Goal: Task Accomplishment & Management: Manage account settings

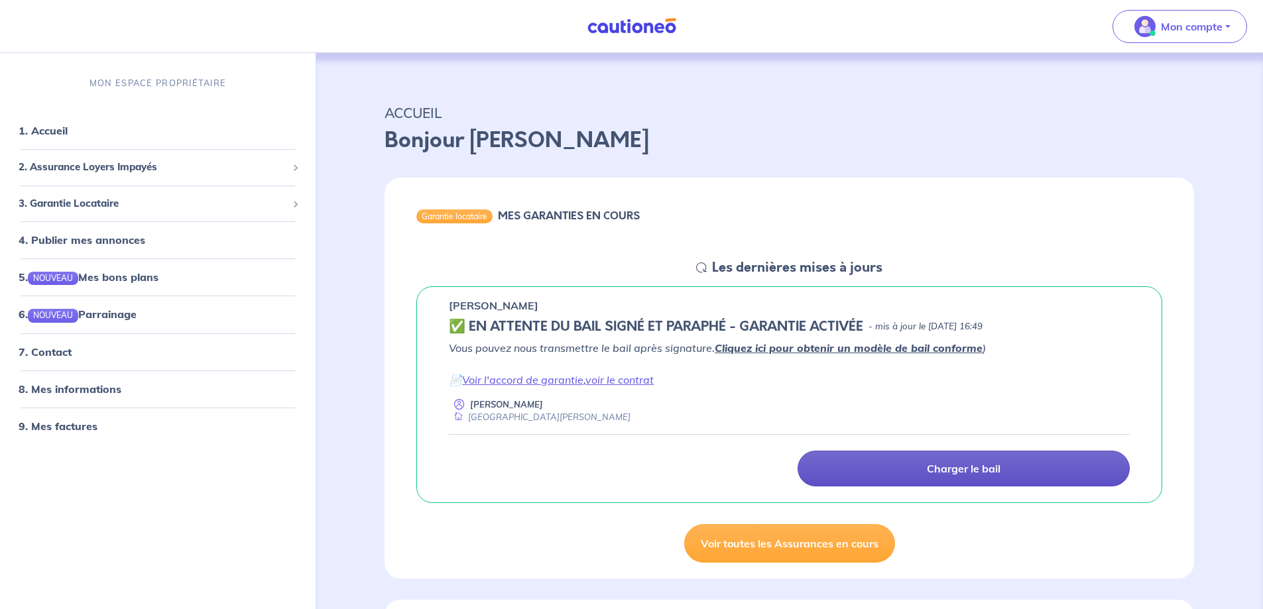
click at [919, 464] on link "Charger le bail" at bounding box center [964, 469] width 332 height 36
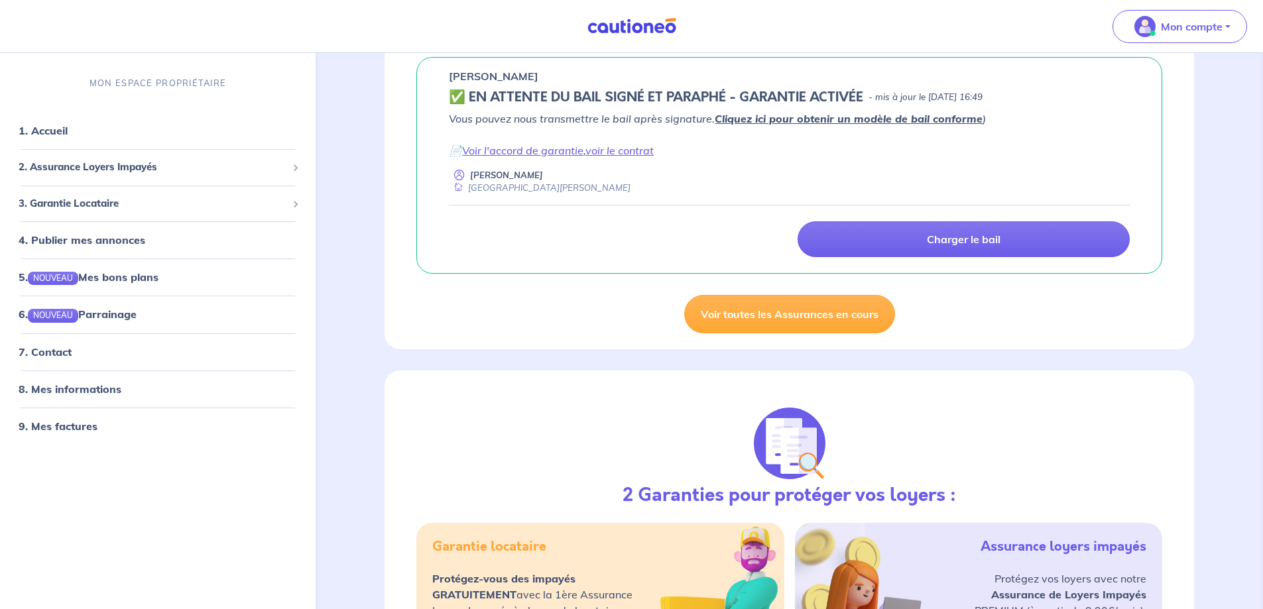
scroll to position [119, 0]
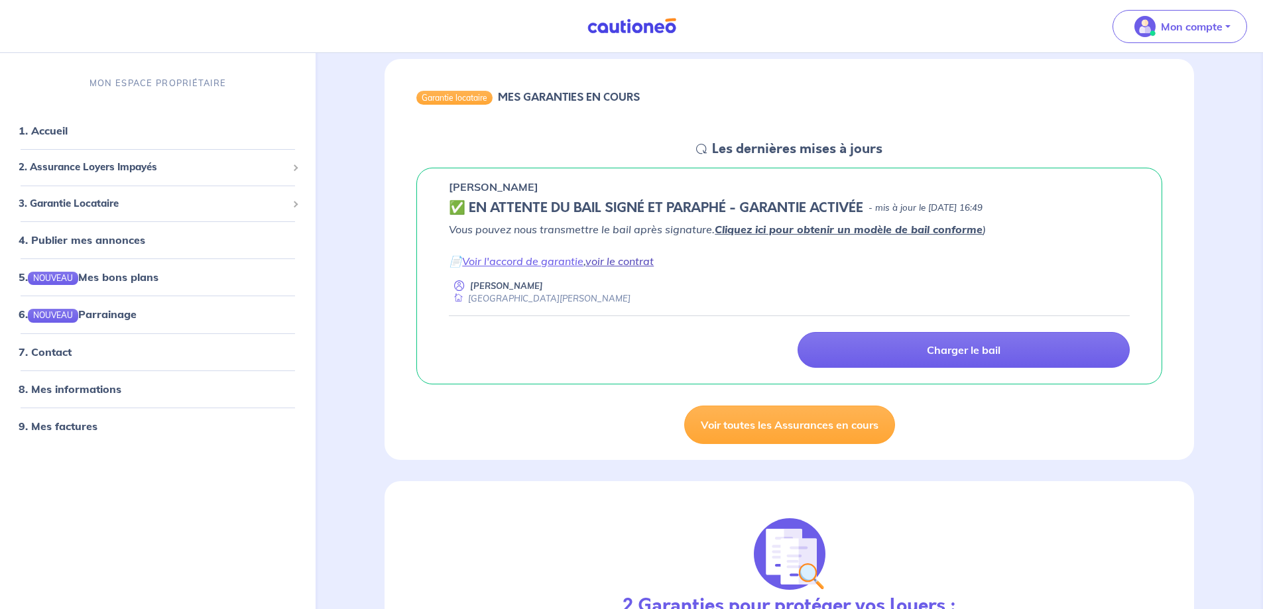
click at [621, 262] on link "voir le contrat" at bounding box center [620, 261] width 68 height 13
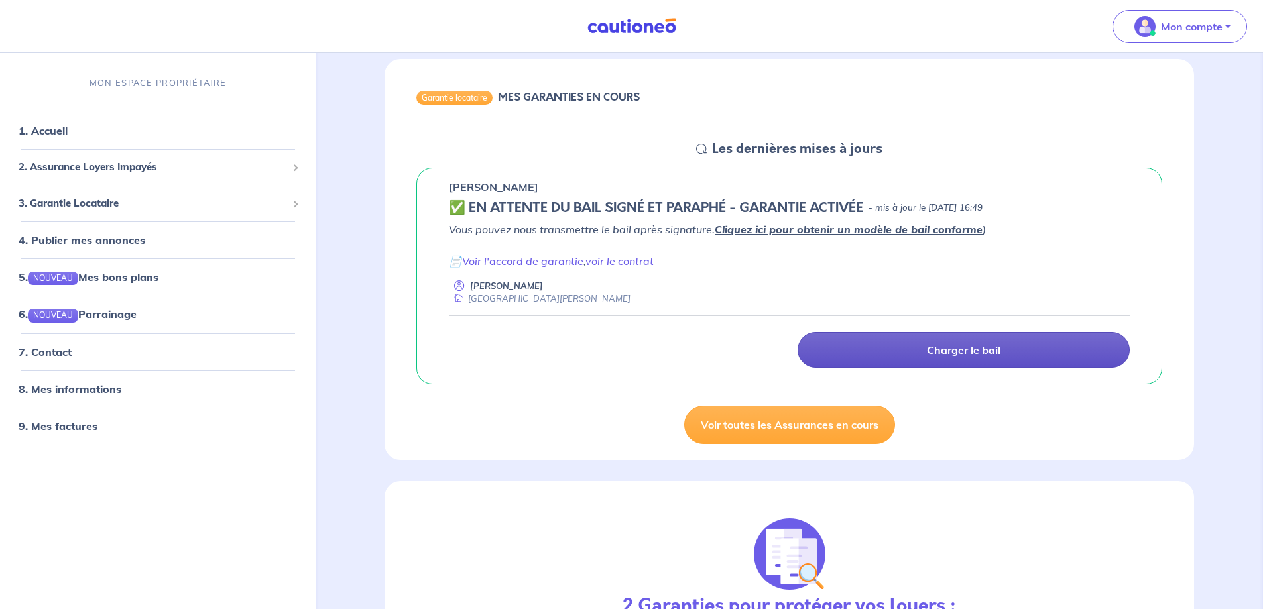
click at [891, 347] on link "Charger le bail" at bounding box center [964, 350] width 332 height 36
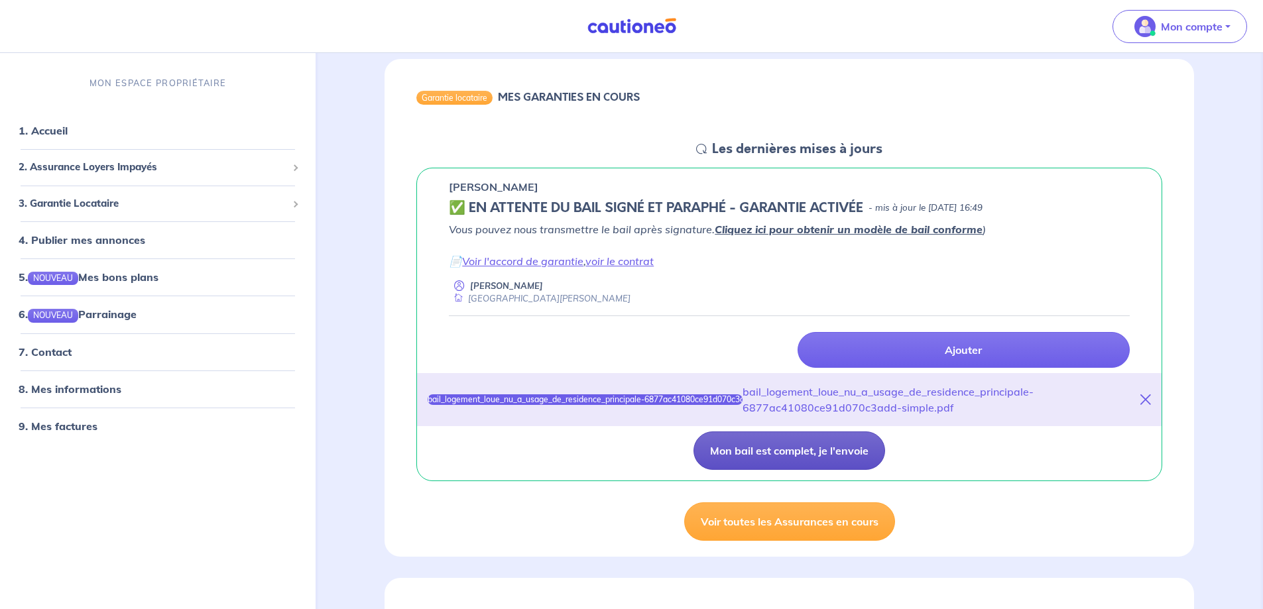
click at [780, 460] on button "Mon bail est complet, je l'envoie" at bounding box center [790, 451] width 192 height 38
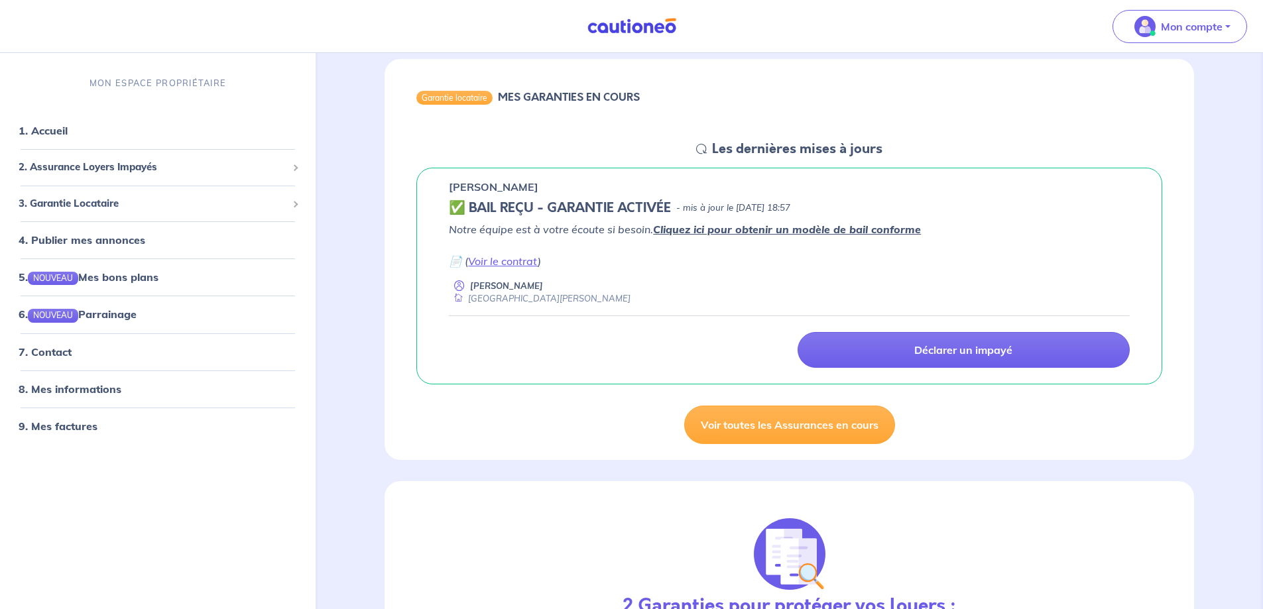
click at [547, 214] on h5 "✅ BAIL REÇU - GARANTIE ACTIVÉE" at bounding box center [560, 208] width 222 height 16
click at [725, 214] on p "- mis à jour le [DATE] 18:57" at bounding box center [733, 208] width 114 height 13
click at [584, 223] on em "Notre équipe est à votre écoute si besoin. Cliquez ici pour obtenir un modèle d…" at bounding box center [685, 229] width 472 height 13
click at [529, 198] on div "Virginie GUERDAT ✅ BAIL REÇU - GARANTIE ACTIVÉE - mis à jour le 22 août 2025 à …" at bounding box center [789, 277] width 746 height 218
click at [704, 151] on icon at bounding box center [701, 149] width 11 height 11
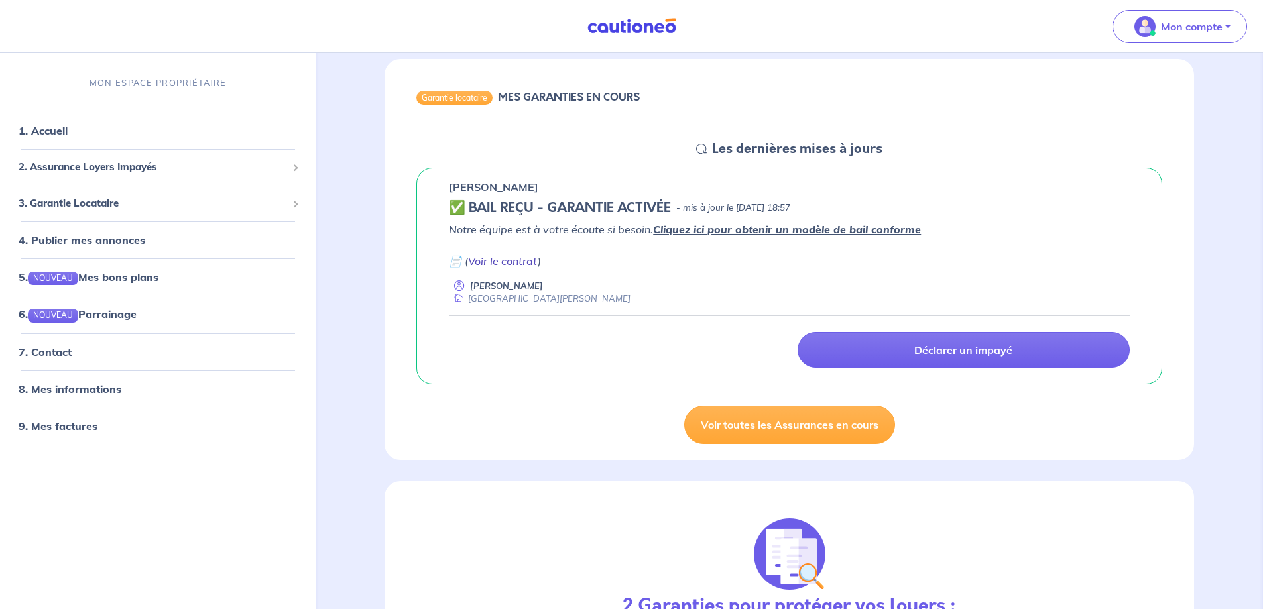
click at [486, 258] on link "Voir le contrat" at bounding box center [503, 261] width 70 height 13
click at [691, 271] on div "Notre équipe est à votre écoute si besoin. Cliquez ici pour obtenir un modèle d…" at bounding box center [789, 263] width 681 height 84
click at [457, 204] on h5 "✅ BAIL REÇU - GARANTIE ACTIVÉE" at bounding box center [560, 208] width 222 height 16
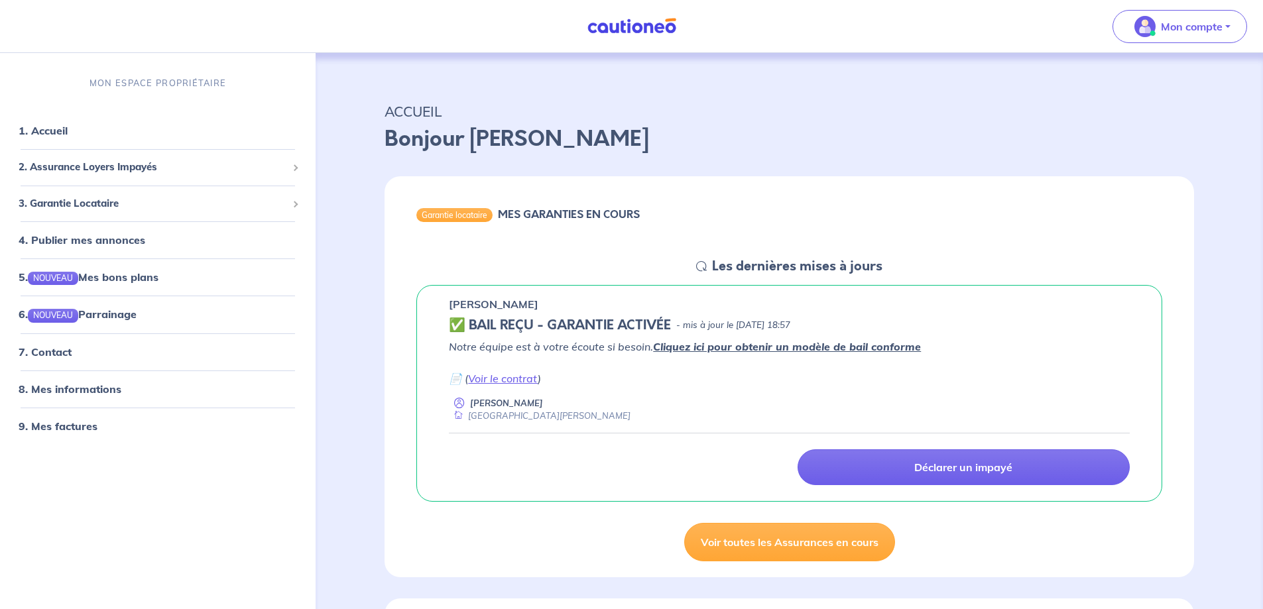
scroll to position [0, 0]
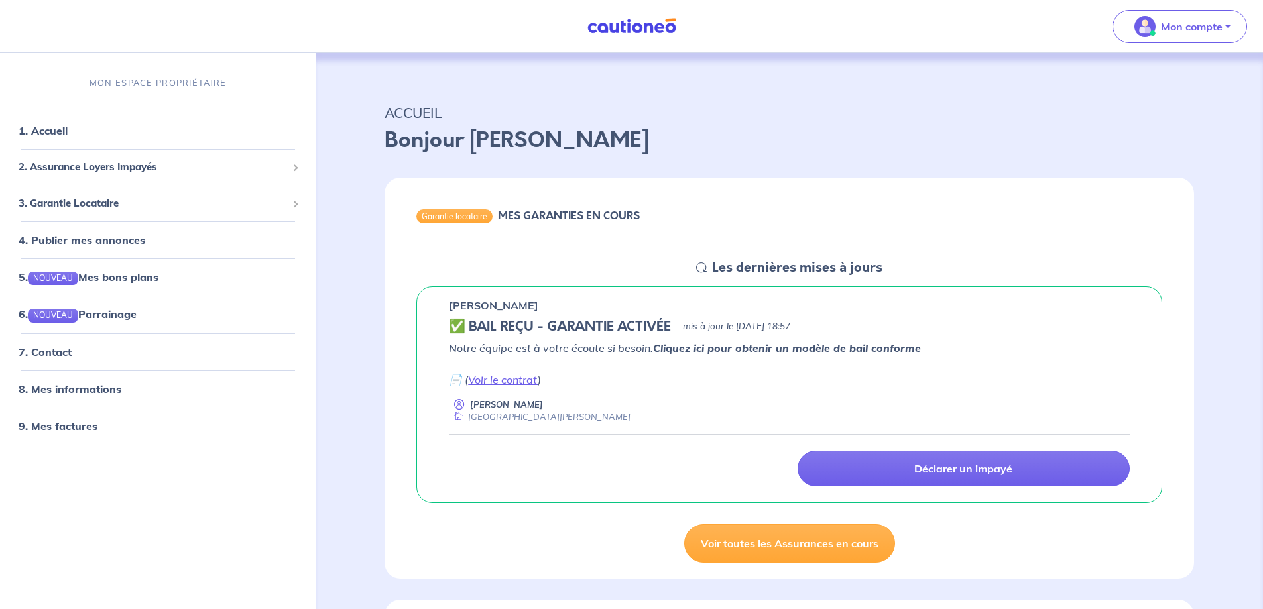
click at [702, 269] on icon at bounding box center [701, 268] width 11 height 11
click at [453, 216] on div "Garantie locataire" at bounding box center [454, 216] width 76 height 13
click at [1192, 27] on p "Mon compte" at bounding box center [1192, 27] width 62 height 16
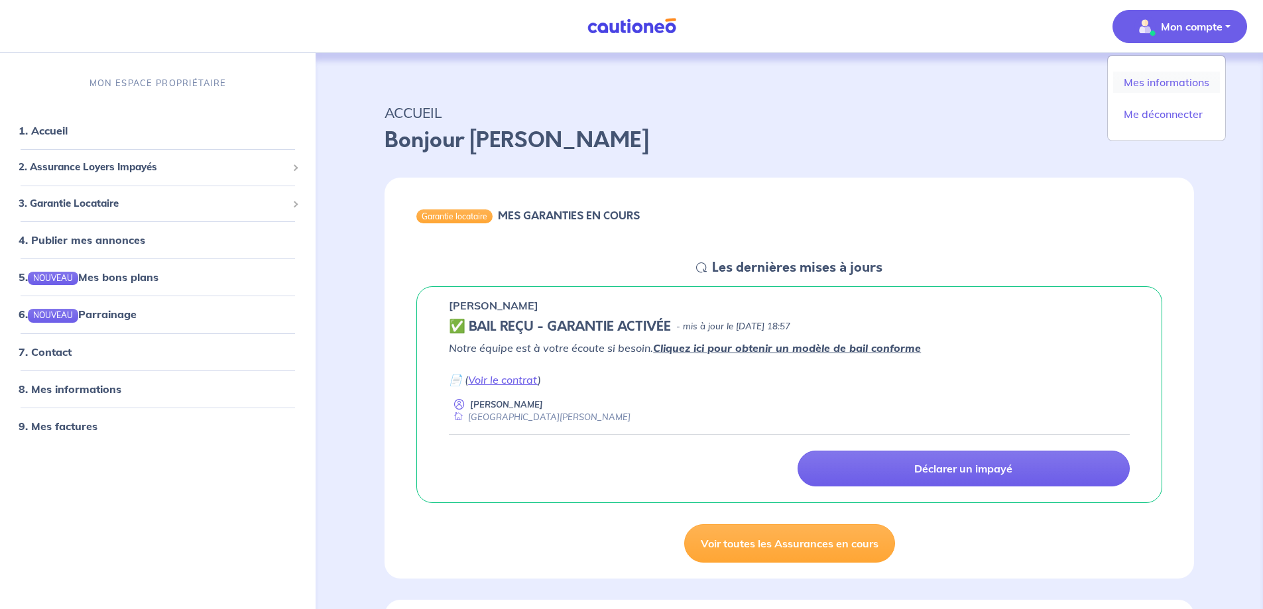
click at [1176, 81] on link "Mes informations" at bounding box center [1166, 82] width 107 height 21
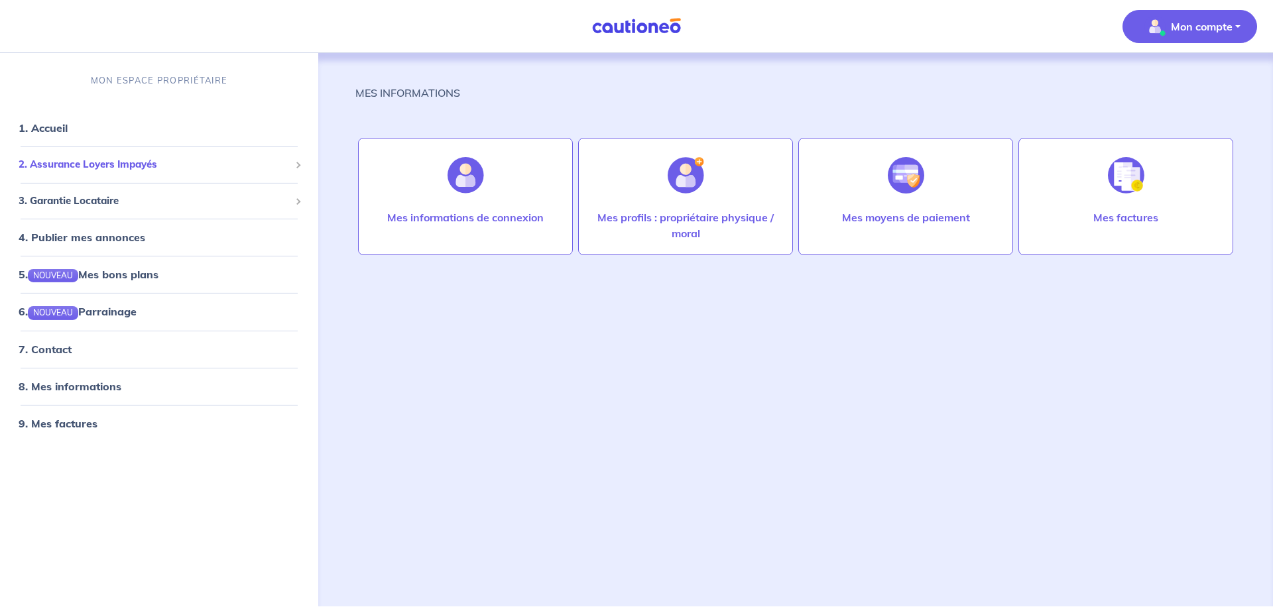
click at [126, 162] on span "2. Assurance Loyers Impayés" at bounding box center [154, 164] width 271 height 15
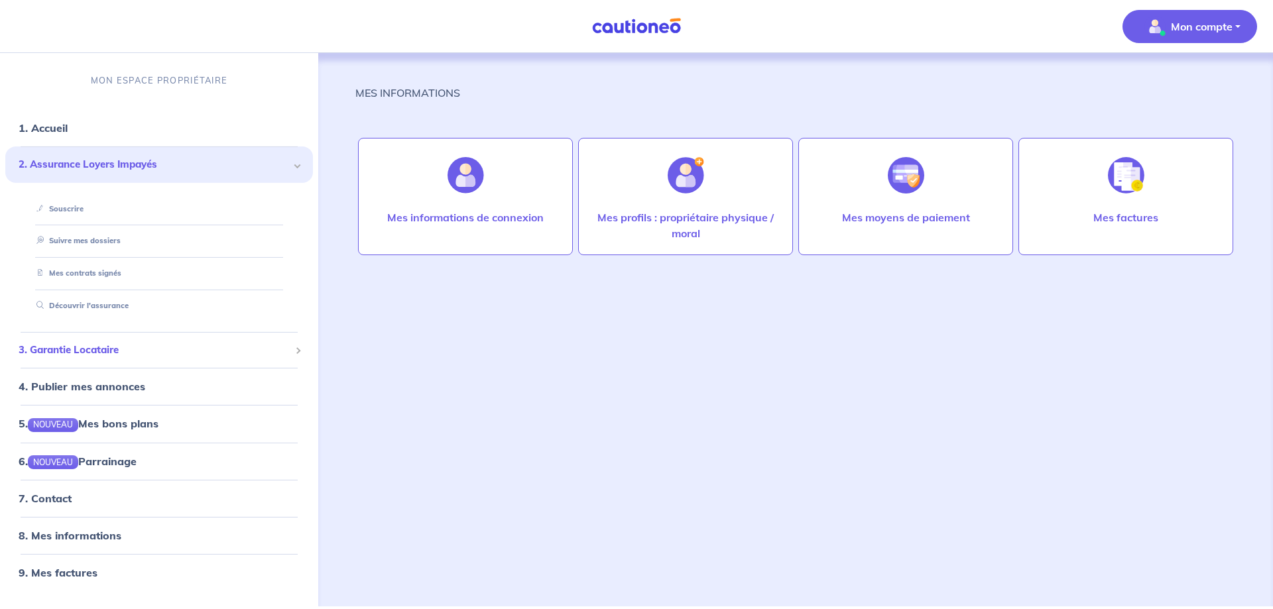
click at [115, 358] on div "3. Garantie Locataire" at bounding box center [159, 351] width 308 height 26
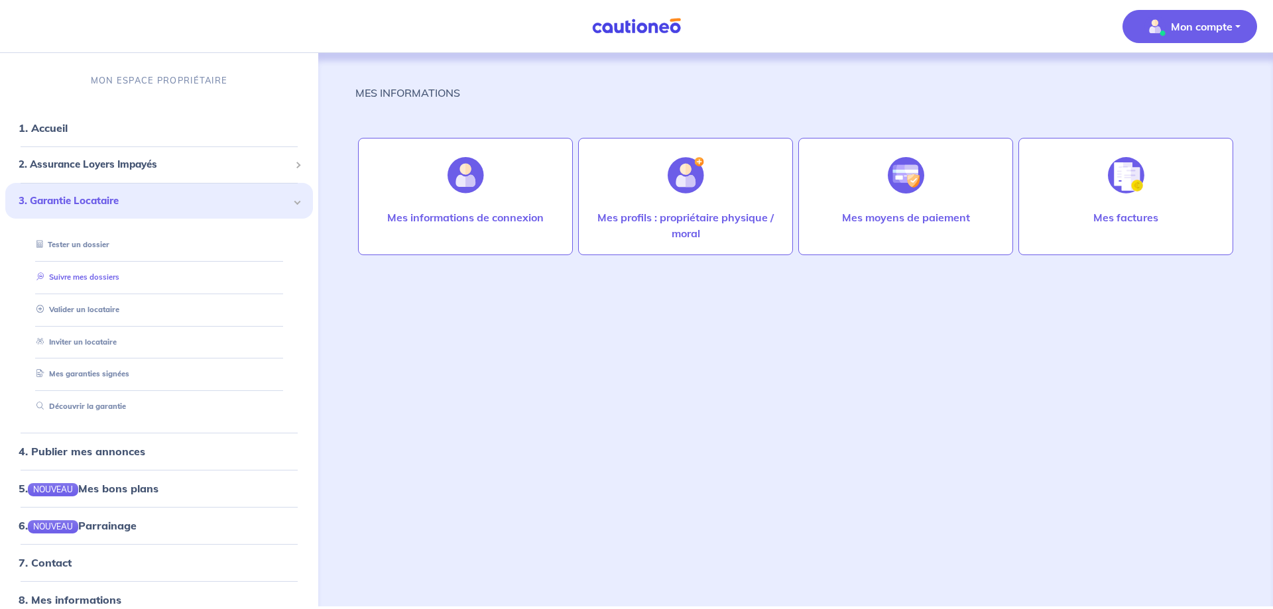
click at [98, 280] on link "Suivre mes dossiers" at bounding box center [75, 277] width 88 height 9
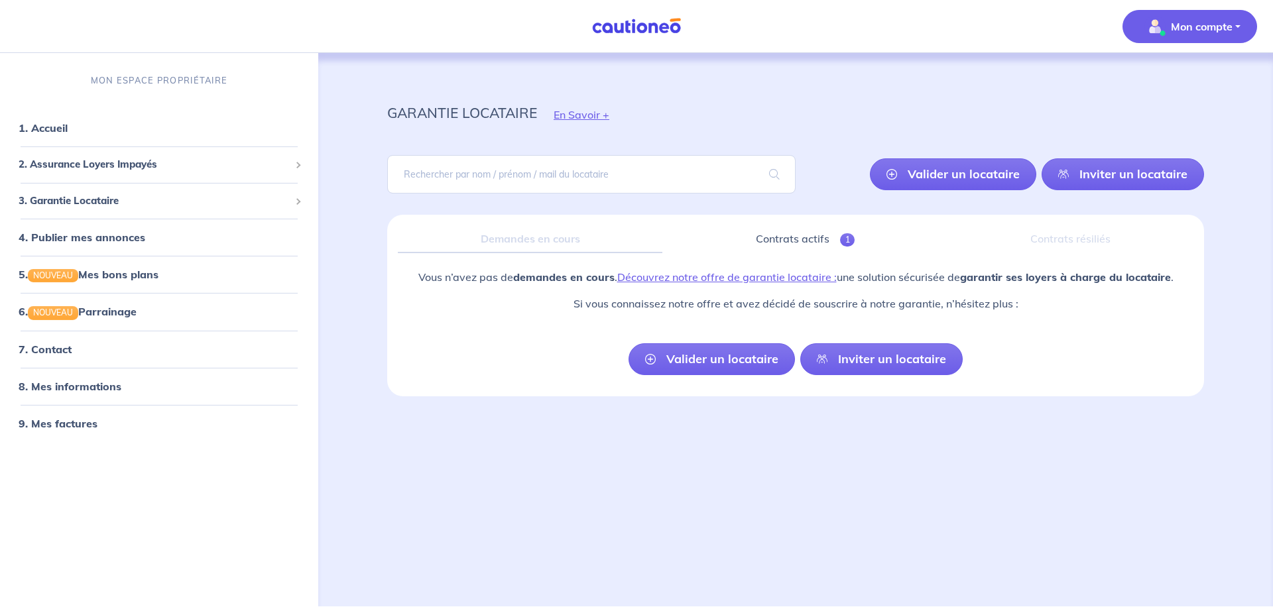
click at [1186, 30] on p "Mon compte" at bounding box center [1202, 27] width 62 height 16
click at [95, 201] on span "3. Garantie Locataire" at bounding box center [154, 201] width 271 height 15
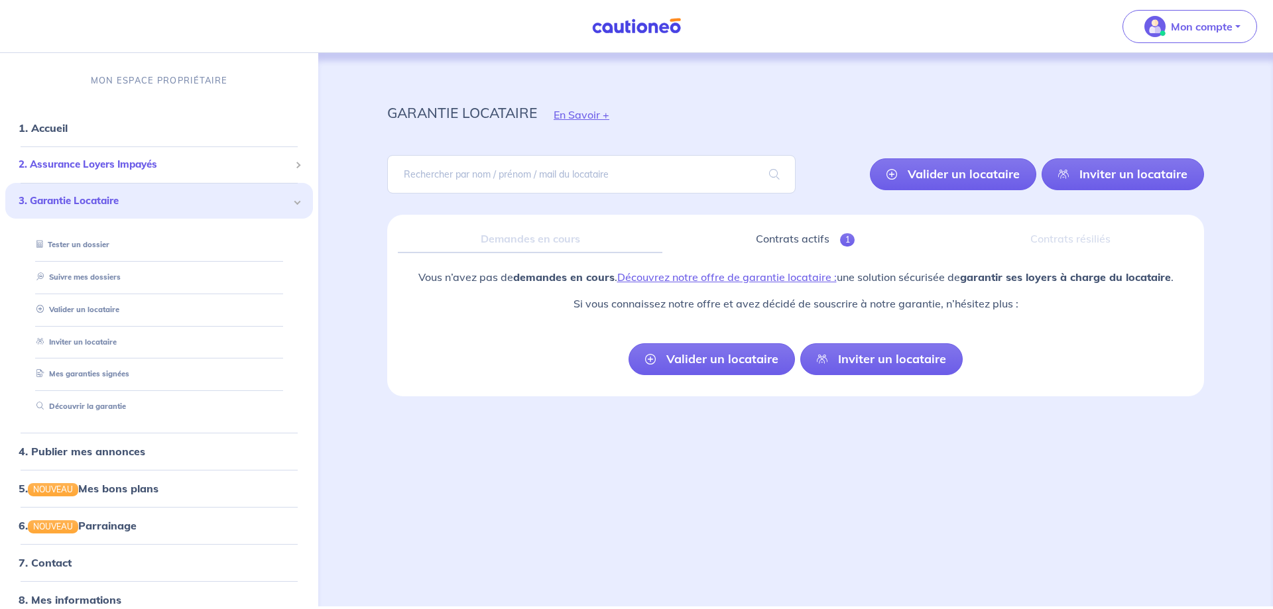
click at [103, 166] on span "2. Assurance Loyers Impayés" at bounding box center [154, 164] width 271 height 15
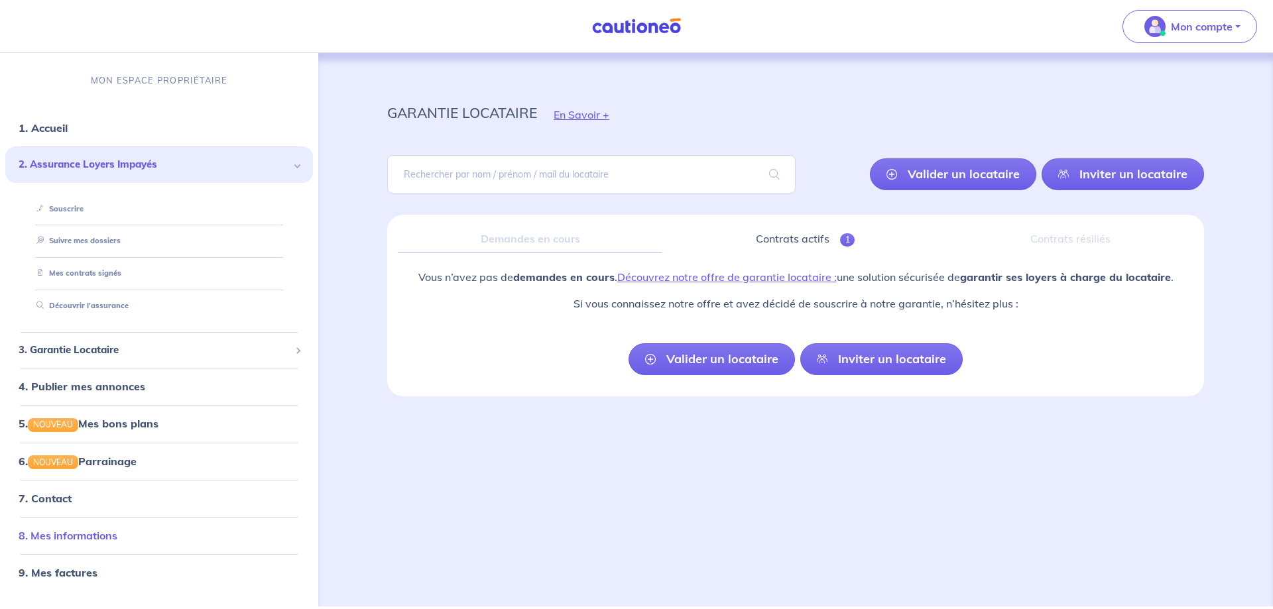
click at [75, 532] on link "8. Mes informations" at bounding box center [68, 535] width 99 height 13
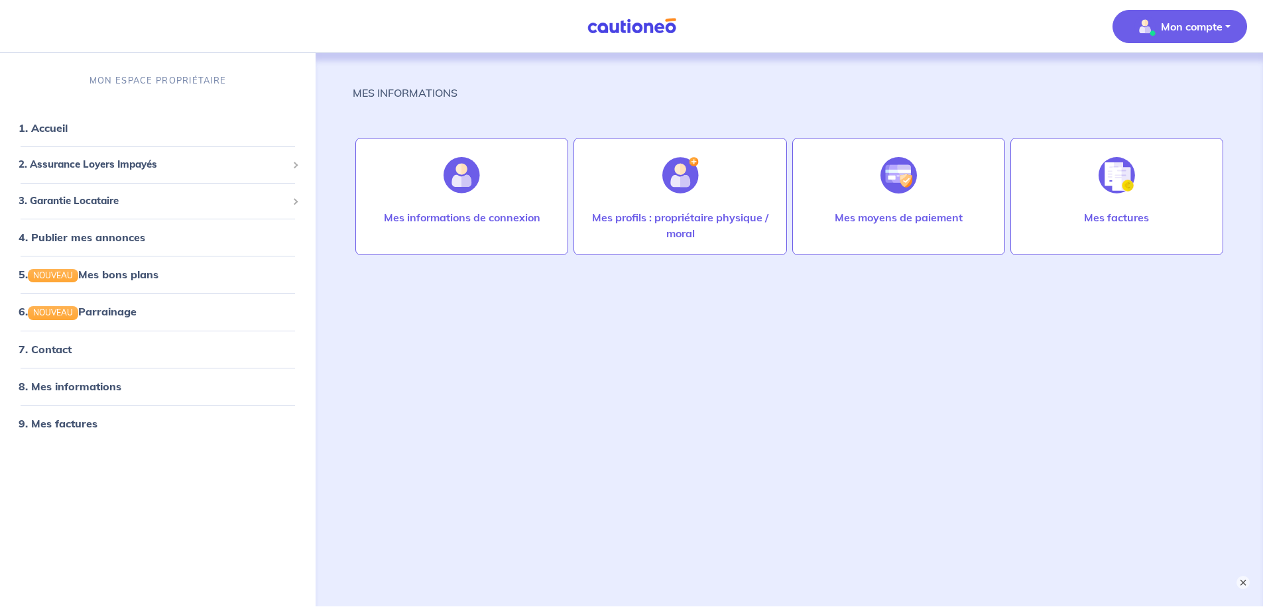
click at [1163, 20] on p "Mon compte" at bounding box center [1192, 27] width 62 height 16
click at [1150, 80] on link "Mes informations" at bounding box center [1166, 82] width 107 height 21
click at [103, 209] on div "3. Garantie Locataire" at bounding box center [157, 201] width 305 height 26
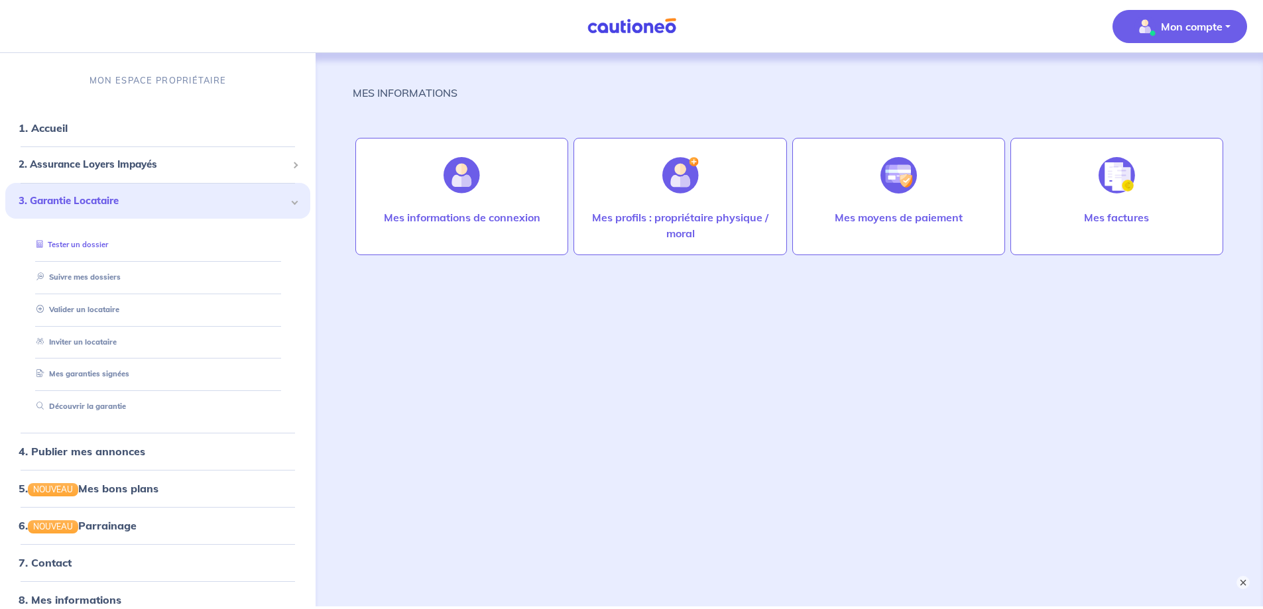
click at [99, 249] on link "Tester un dossier" at bounding box center [69, 244] width 77 height 9
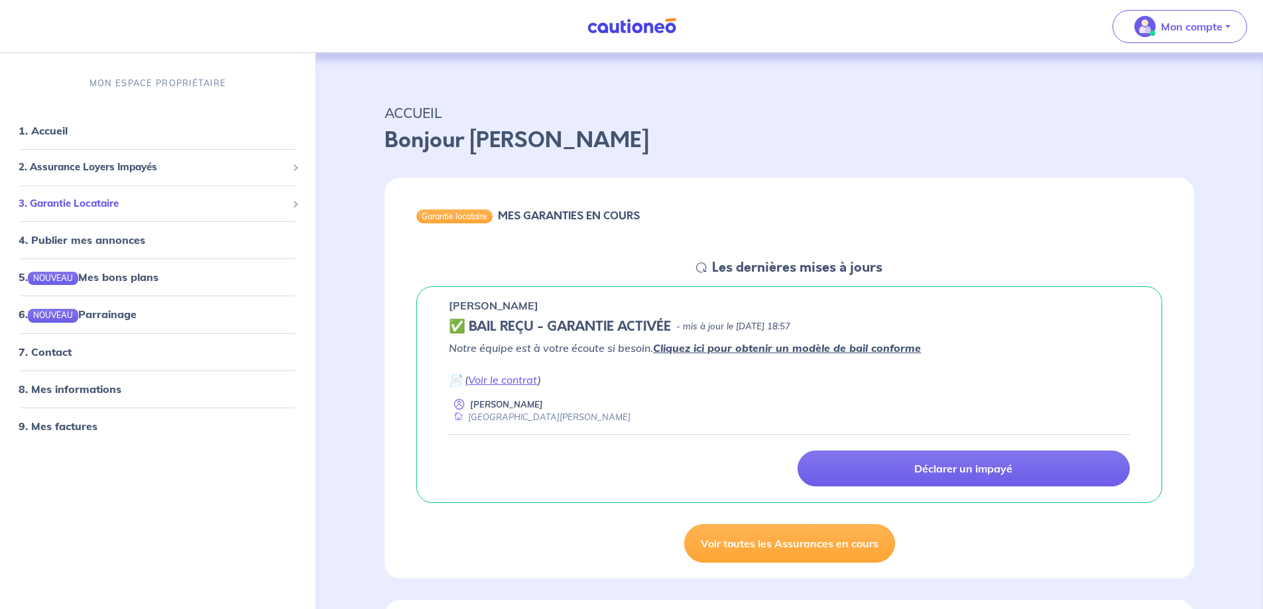
click at [113, 206] on span "3. Garantie Locataire" at bounding box center [153, 203] width 269 height 15
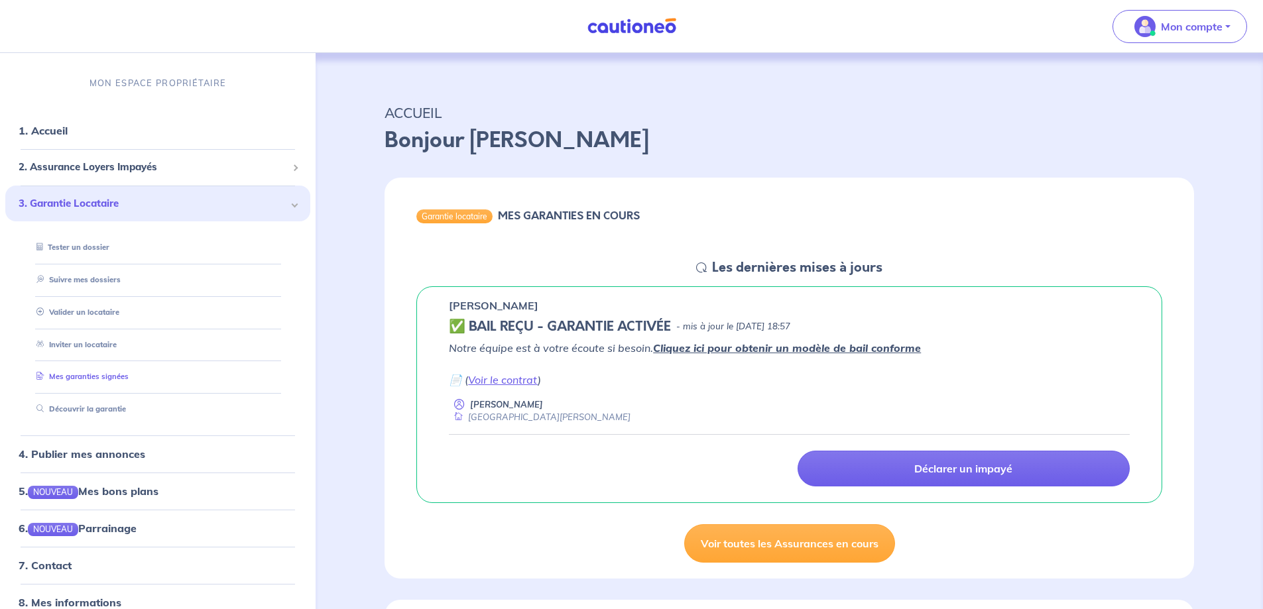
click at [114, 378] on link "Mes garanties signées" at bounding box center [79, 376] width 97 height 9
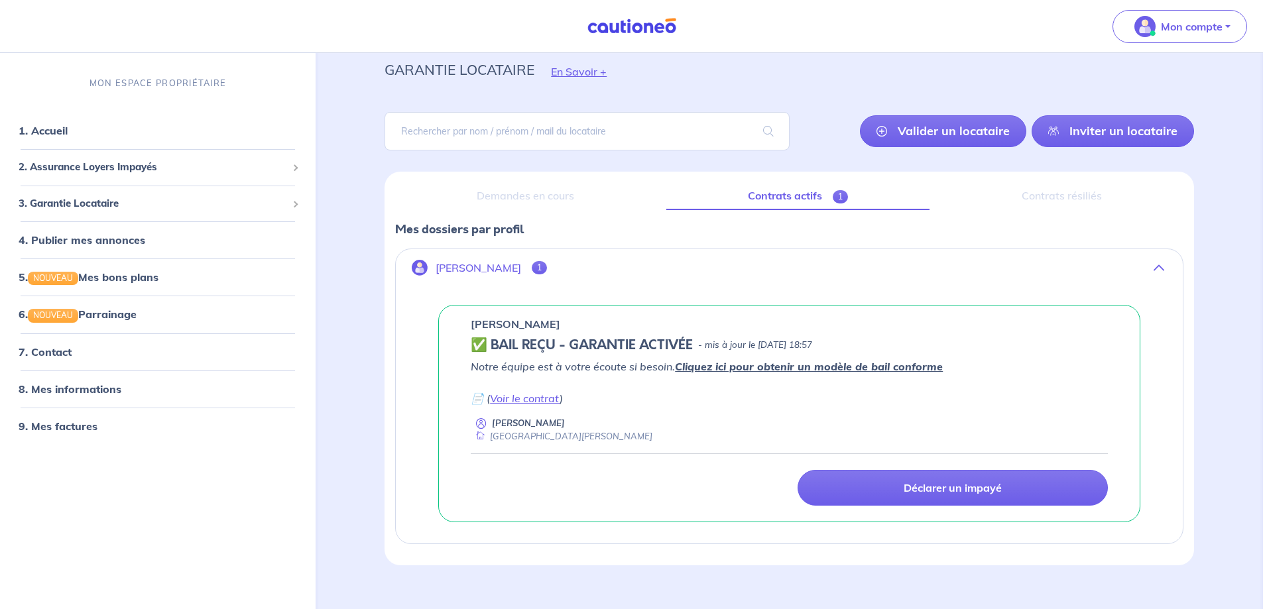
scroll to position [63, 0]
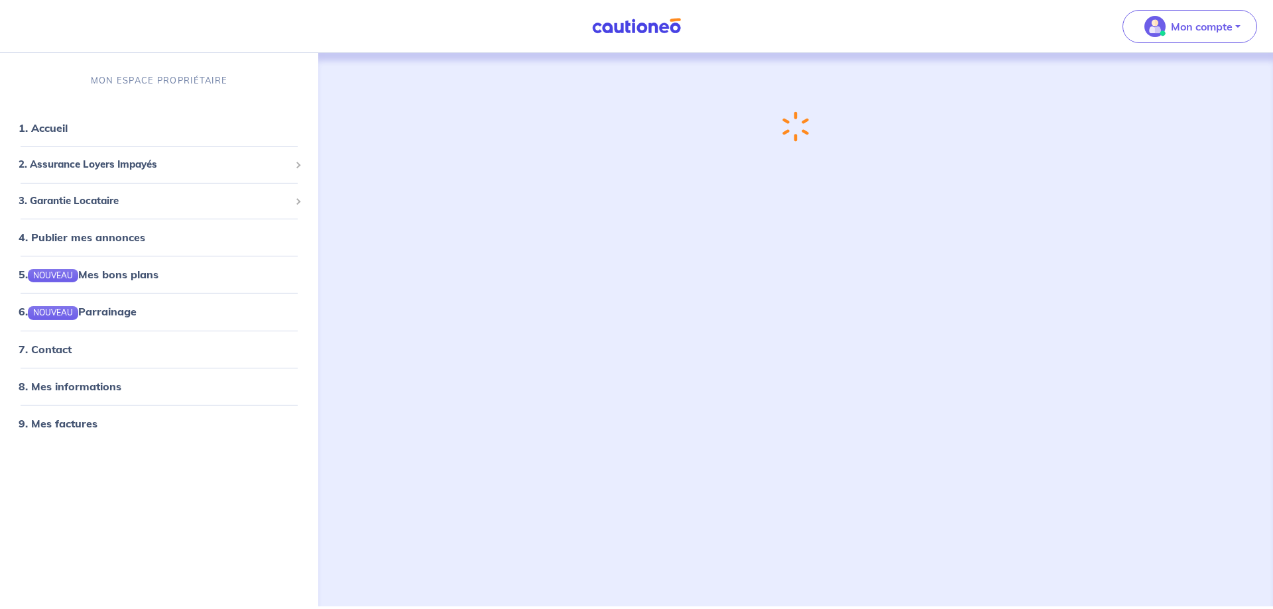
click at [1186, 32] on p "Mon compte" at bounding box center [1202, 27] width 62 height 16
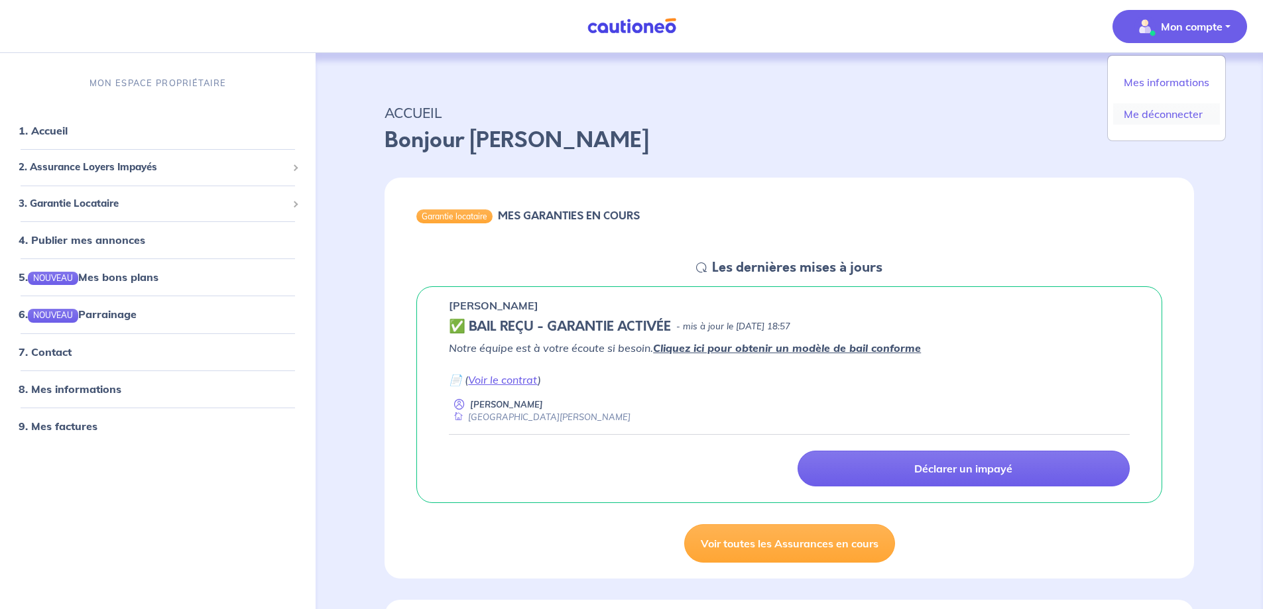
click at [1172, 113] on link "Me déconnecter" at bounding box center [1166, 113] width 107 height 21
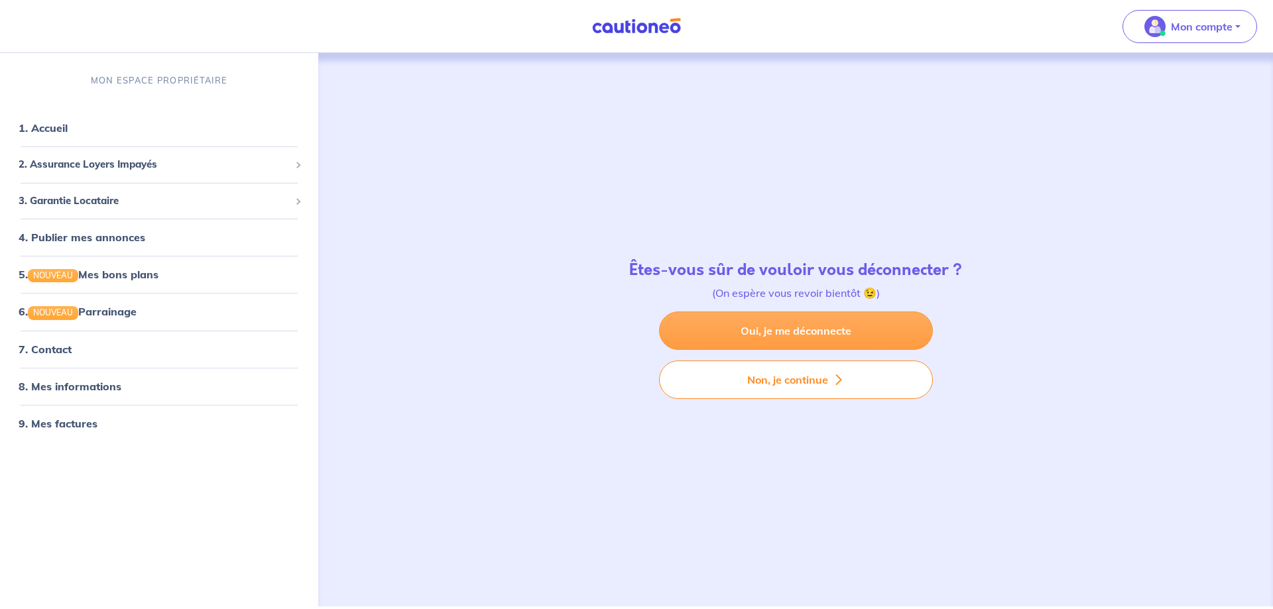
click at [788, 326] on link "Oui, je me déconnecte" at bounding box center [796, 331] width 274 height 38
